Goal: Task Accomplishment & Management: Use online tool/utility

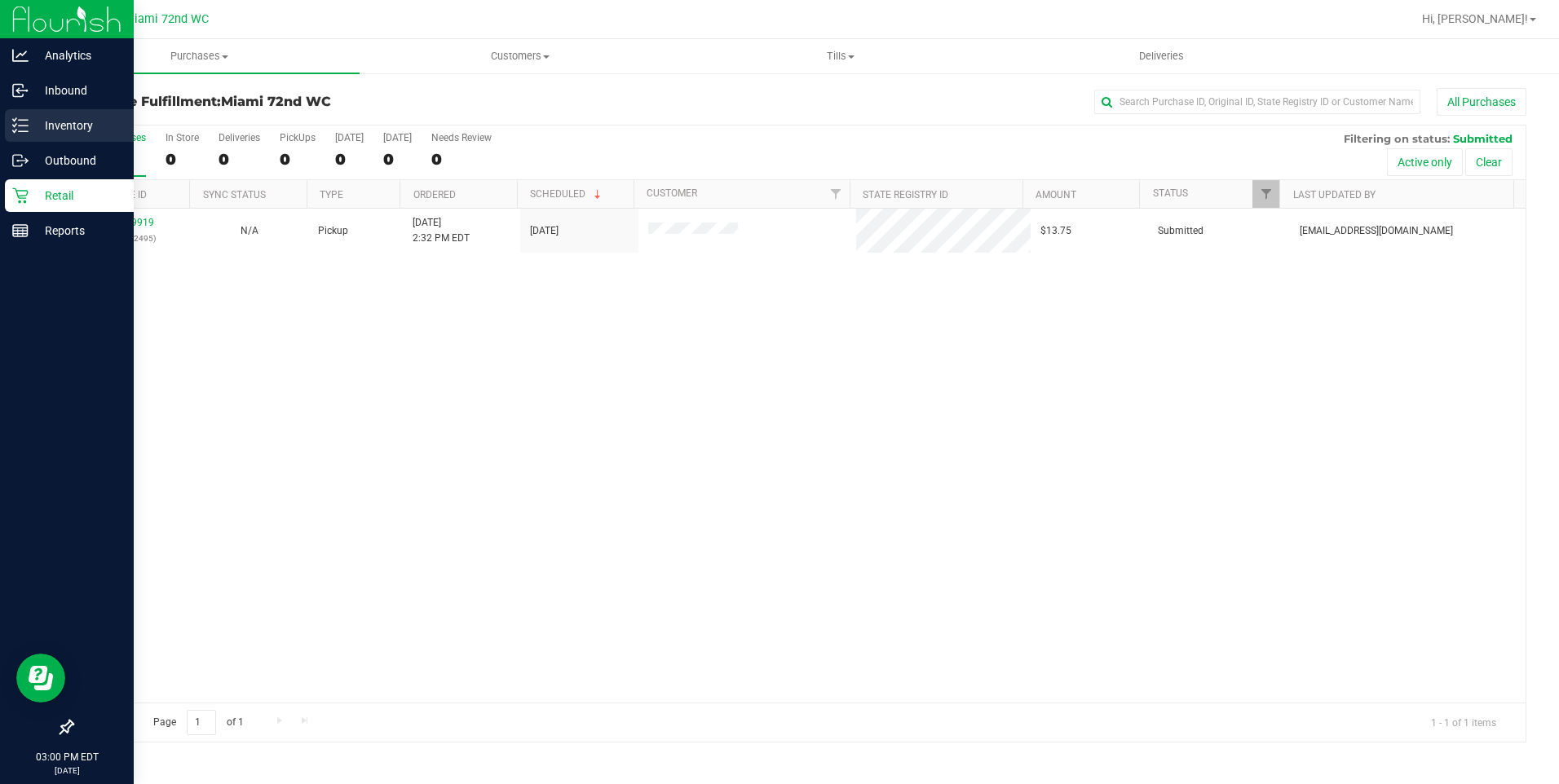
drag, startPoint x: 23, startPoint y: 125, endPoint x: 36, endPoint y: 131, distance: 14.3
click at [23, 125] on icon at bounding box center [20, 125] width 16 height 16
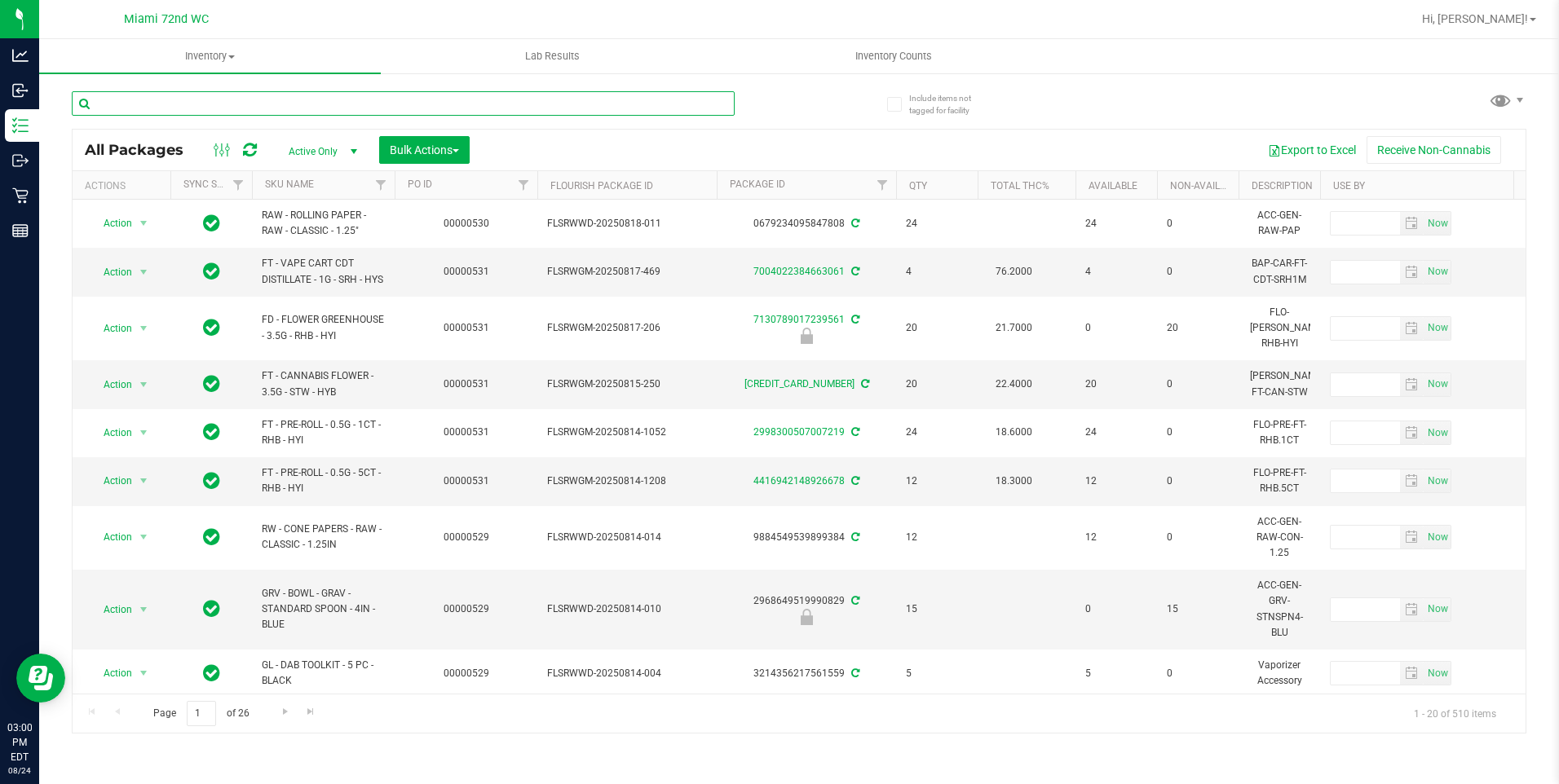
click at [238, 103] on input "text" at bounding box center [403, 103] width 663 height 24
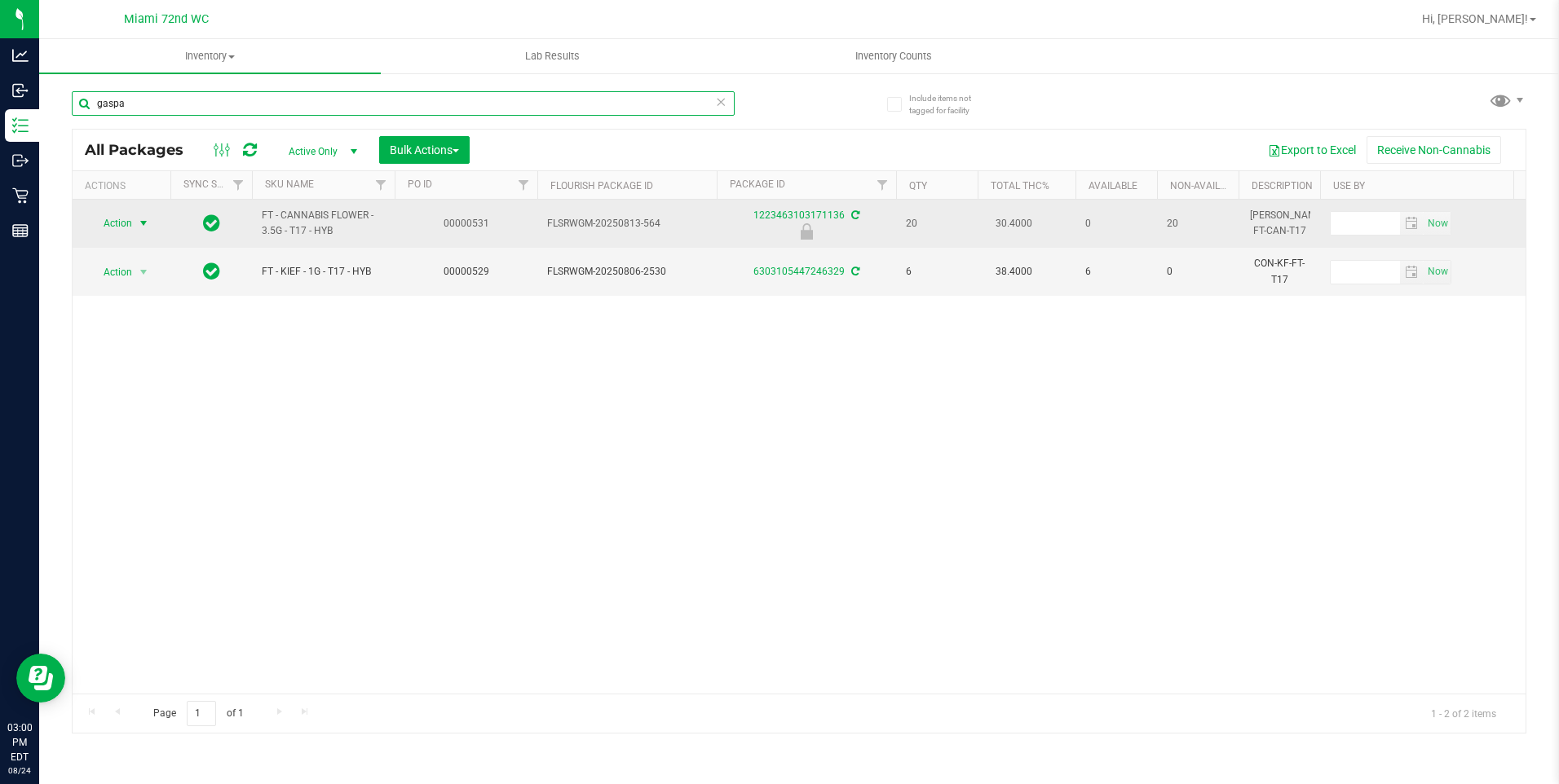
type input "gaspa"
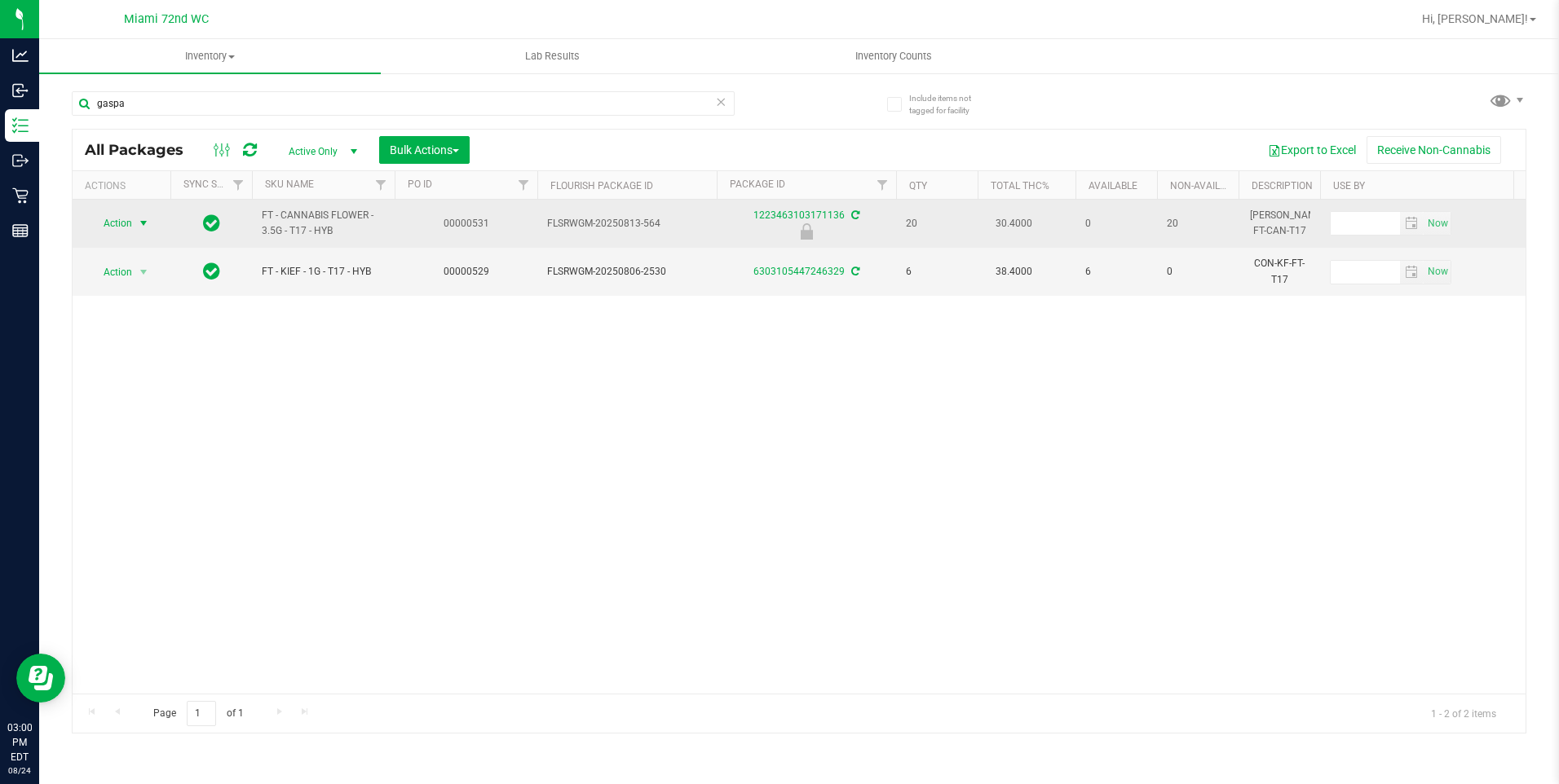
click at [113, 218] on span "Action" at bounding box center [110, 223] width 44 height 23
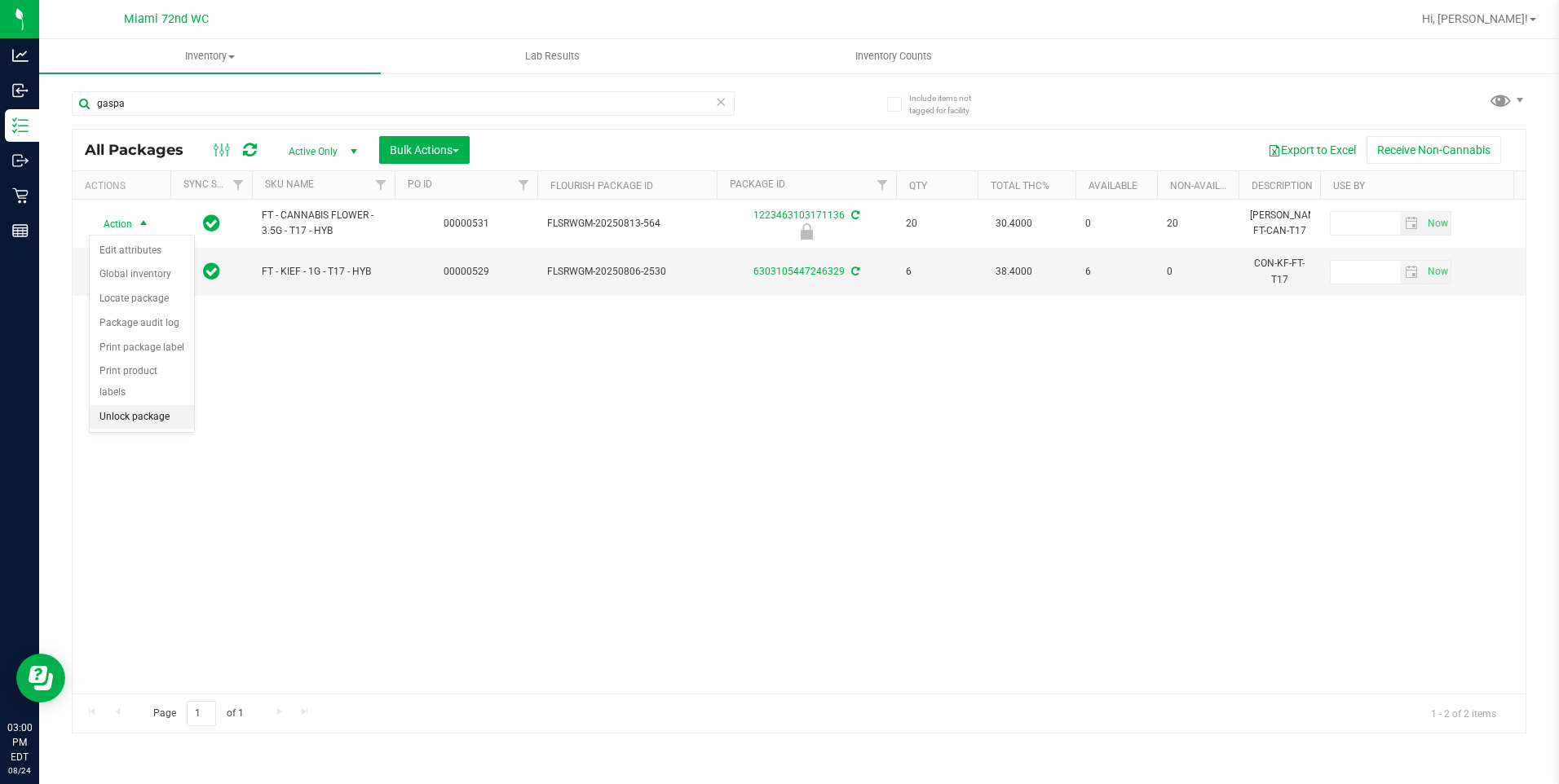
click at [156, 405] on li "Unlock package" at bounding box center [141, 417] width 105 height 24
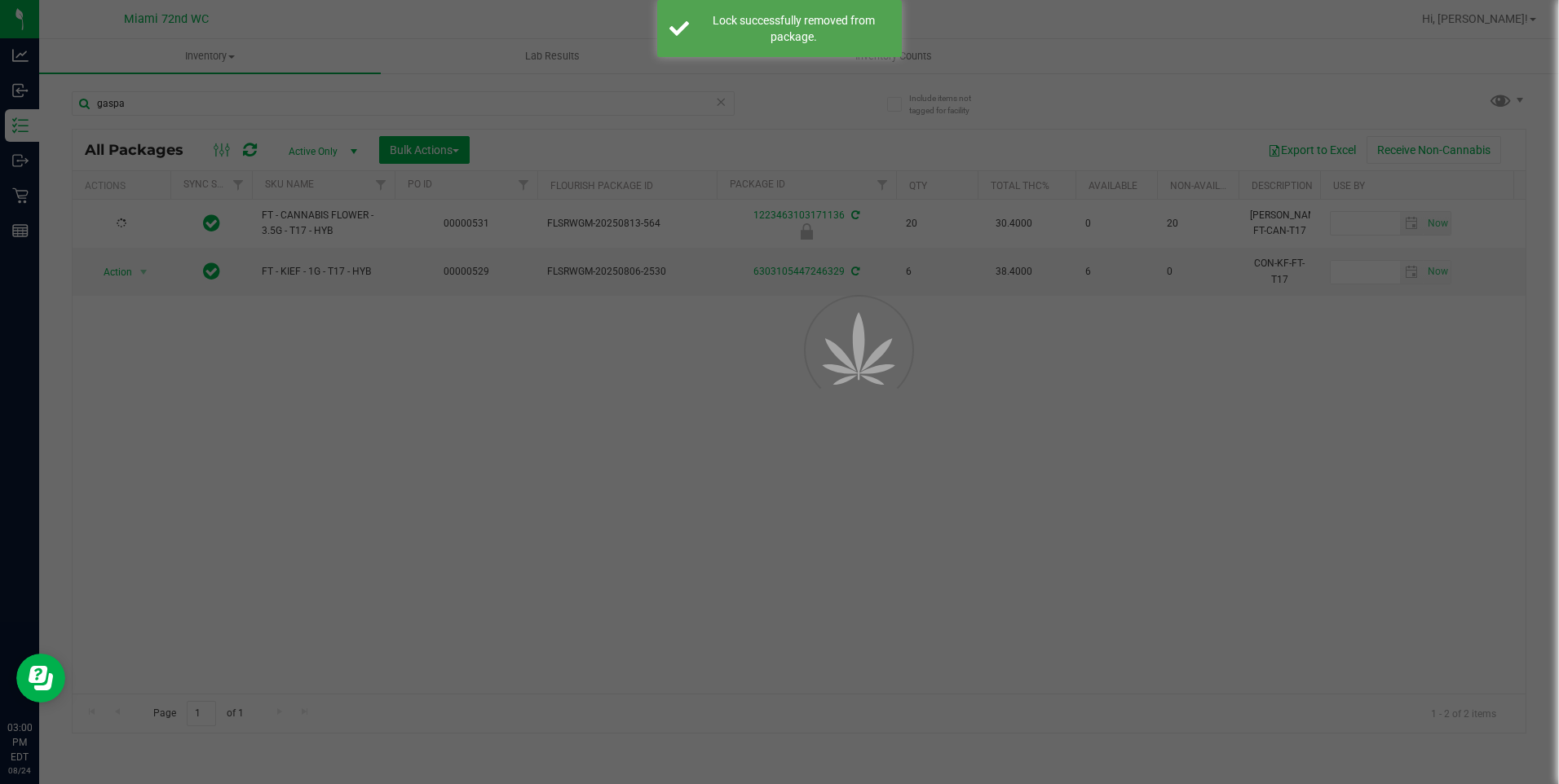
drag, startPoint x: 564, startPoint y: 574, endPoint x: 500, endPoint y: 531, distance: 77.1
click at [564, 573] on div at bounding box center [779, 392] width 1559 height 784
